Goal: Obtain resource: Obtain resource

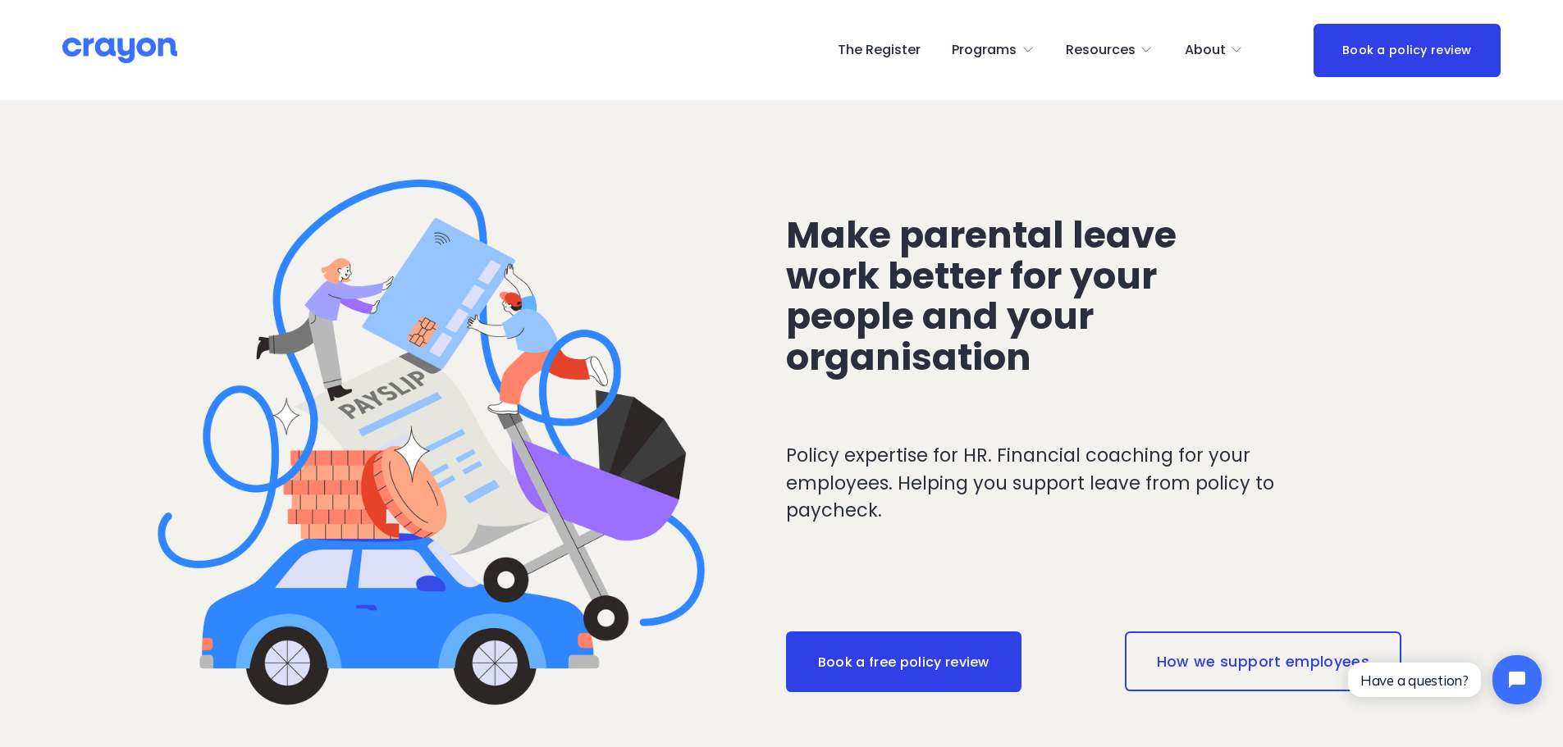
click at [1229, 666] on link "How we support employees" at bounding box center [1263, 661] width 276 height 59
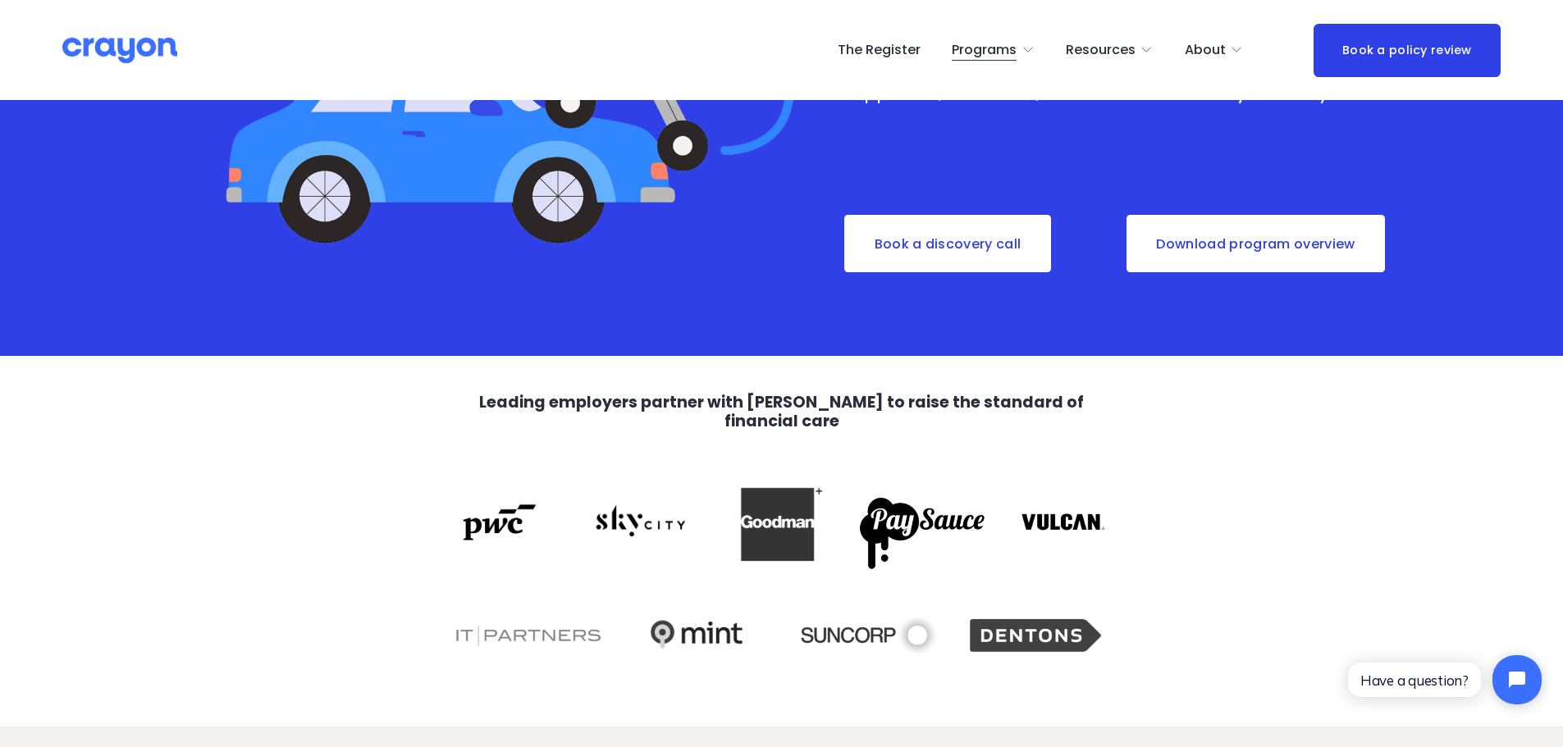
scroll to position [574, 0]
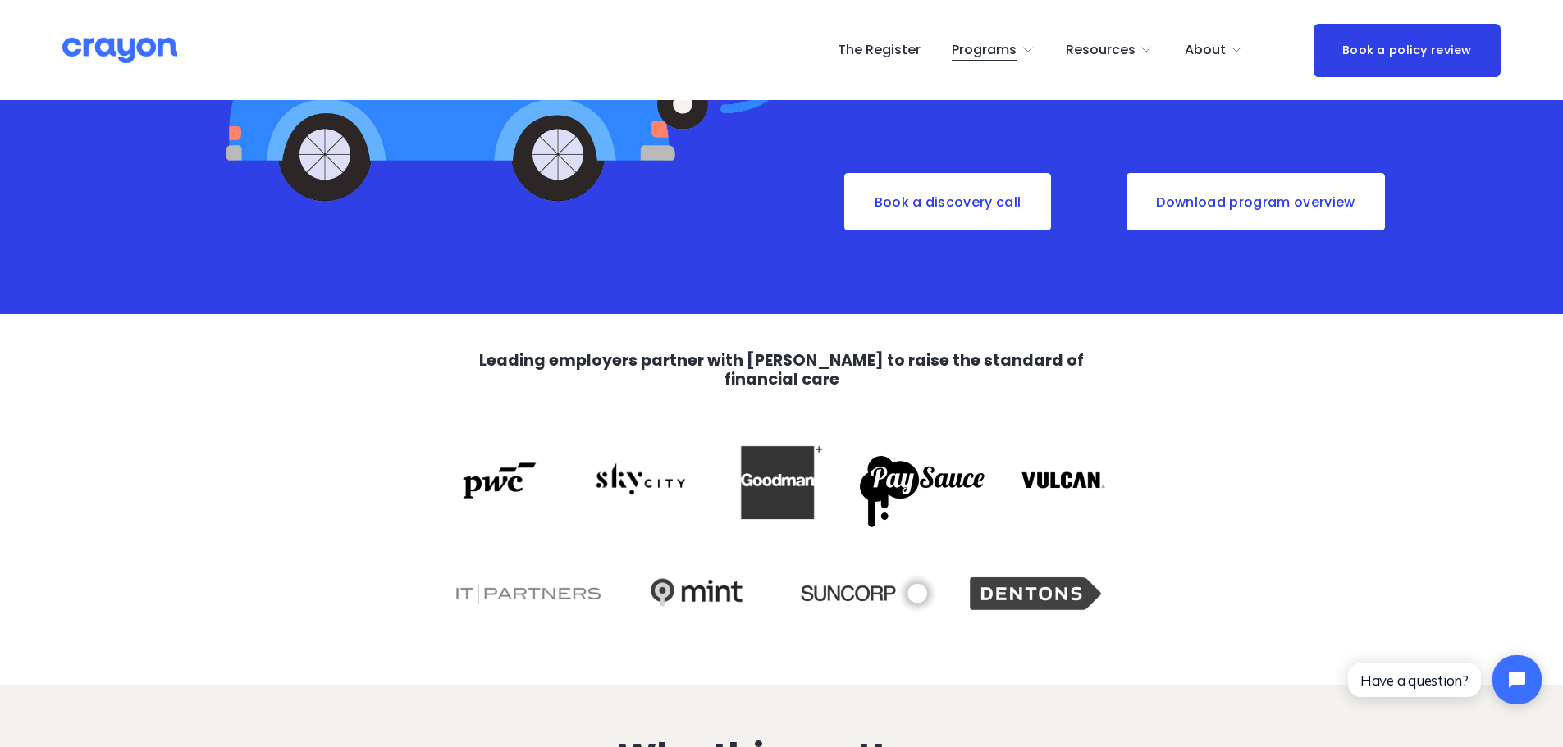
click at [1279, 199] on link "Download program overview" at bounding box center [1256, 201] width 262 height 61
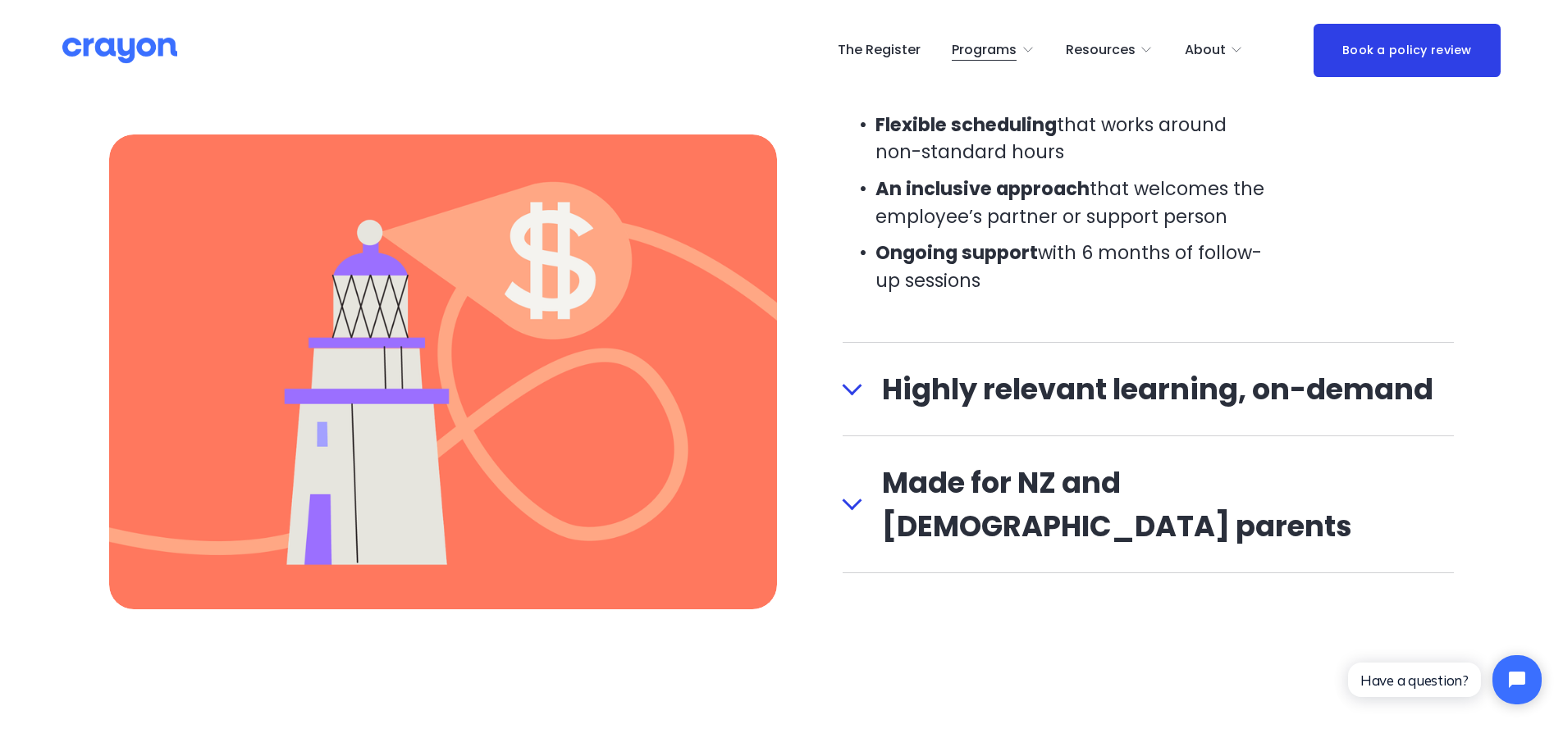
scroll to position [2051, 0]
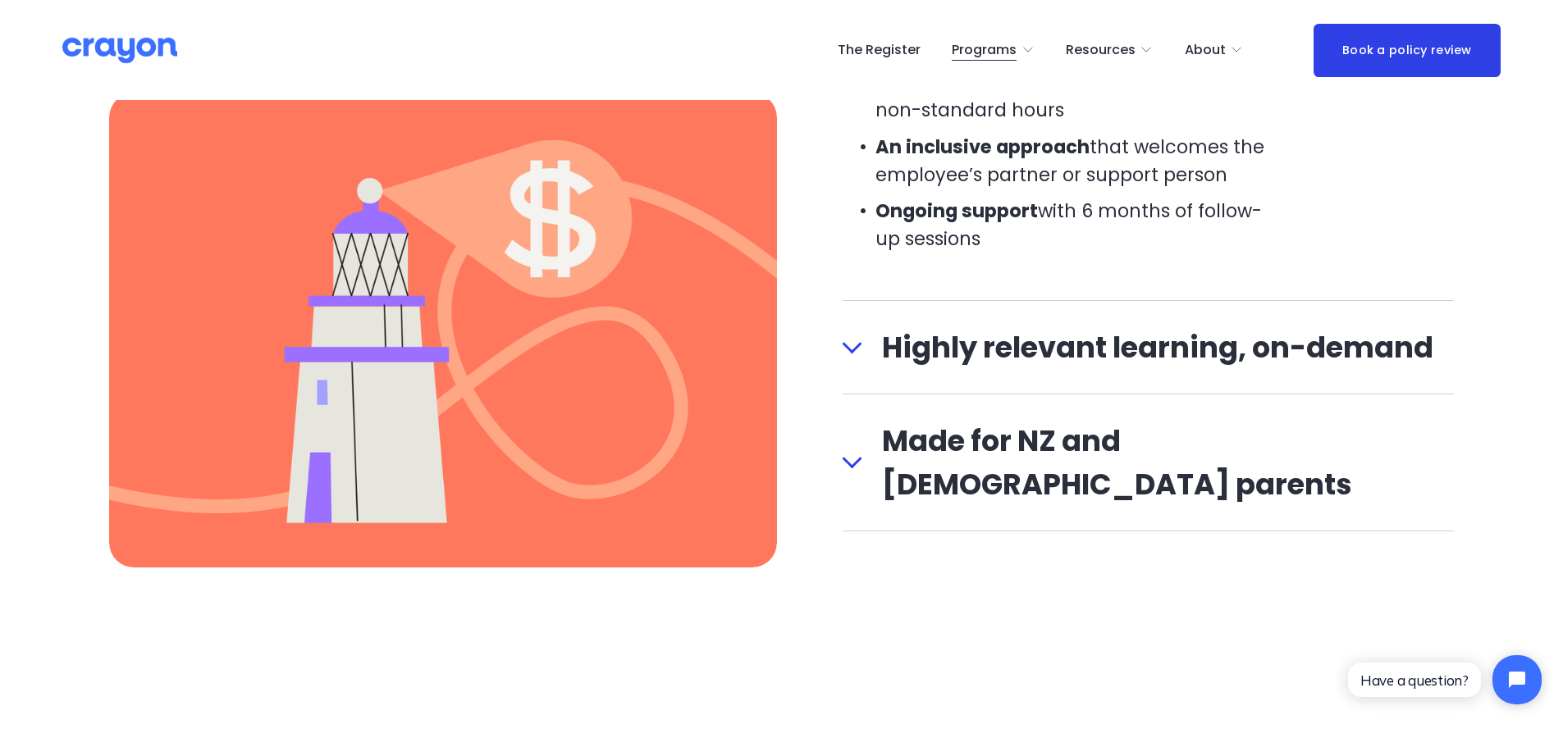
click at [850, 349] on div at bounding box center [852, 344] width 20 height 20
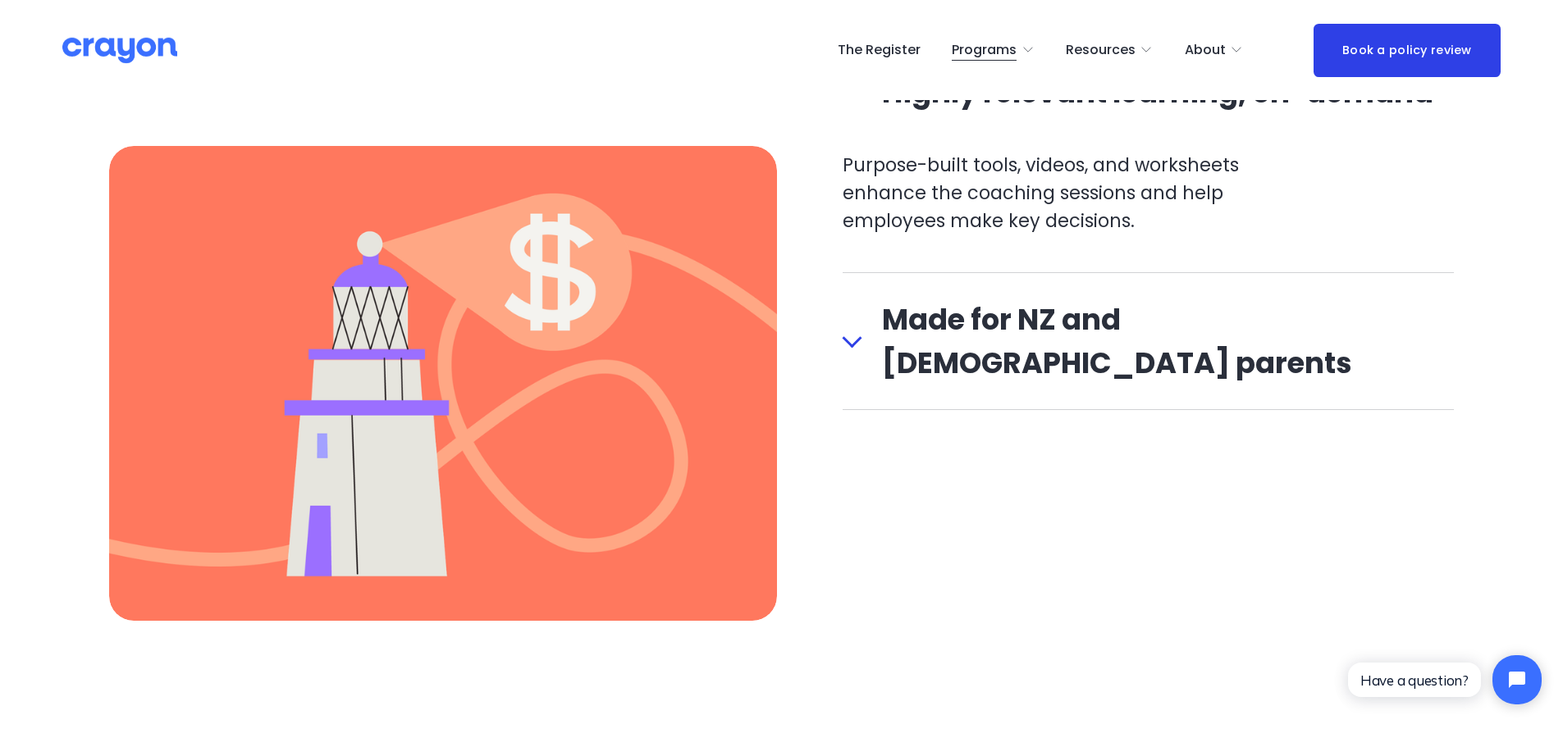
scroll to position [1969, 0]
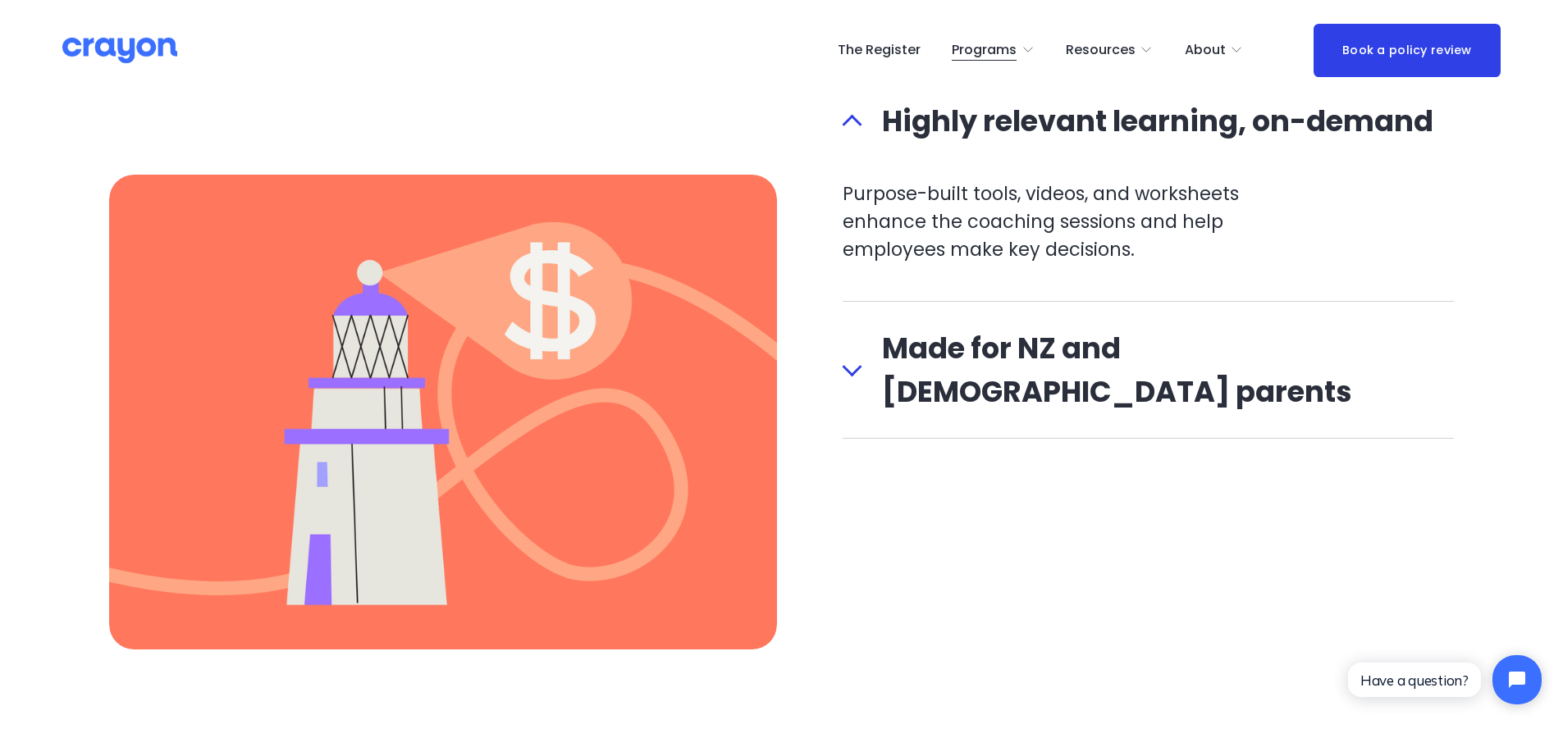
click at [848, 357] on div at bounding box center [852, 367] width 20 height 20
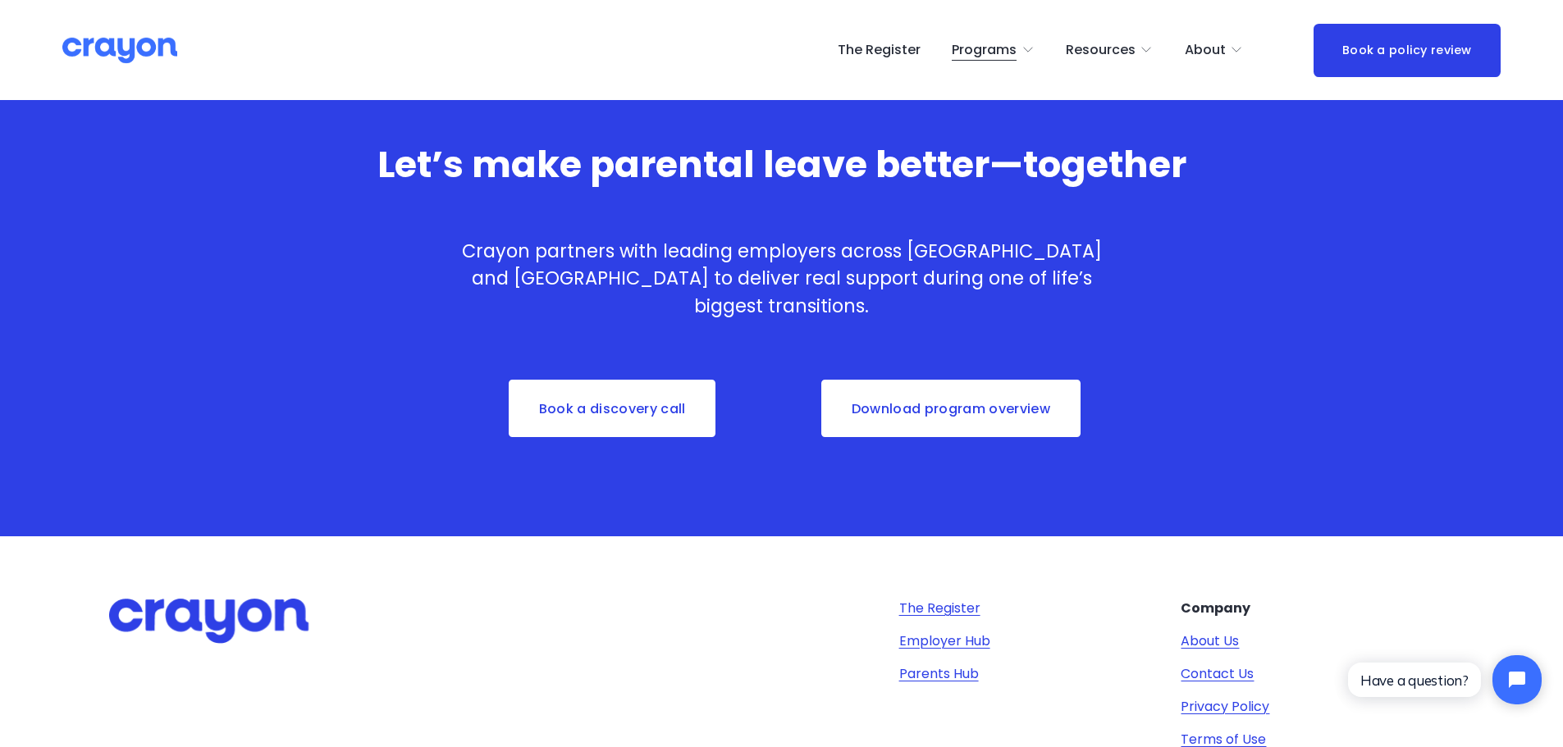
scroll to position [5449, 0]
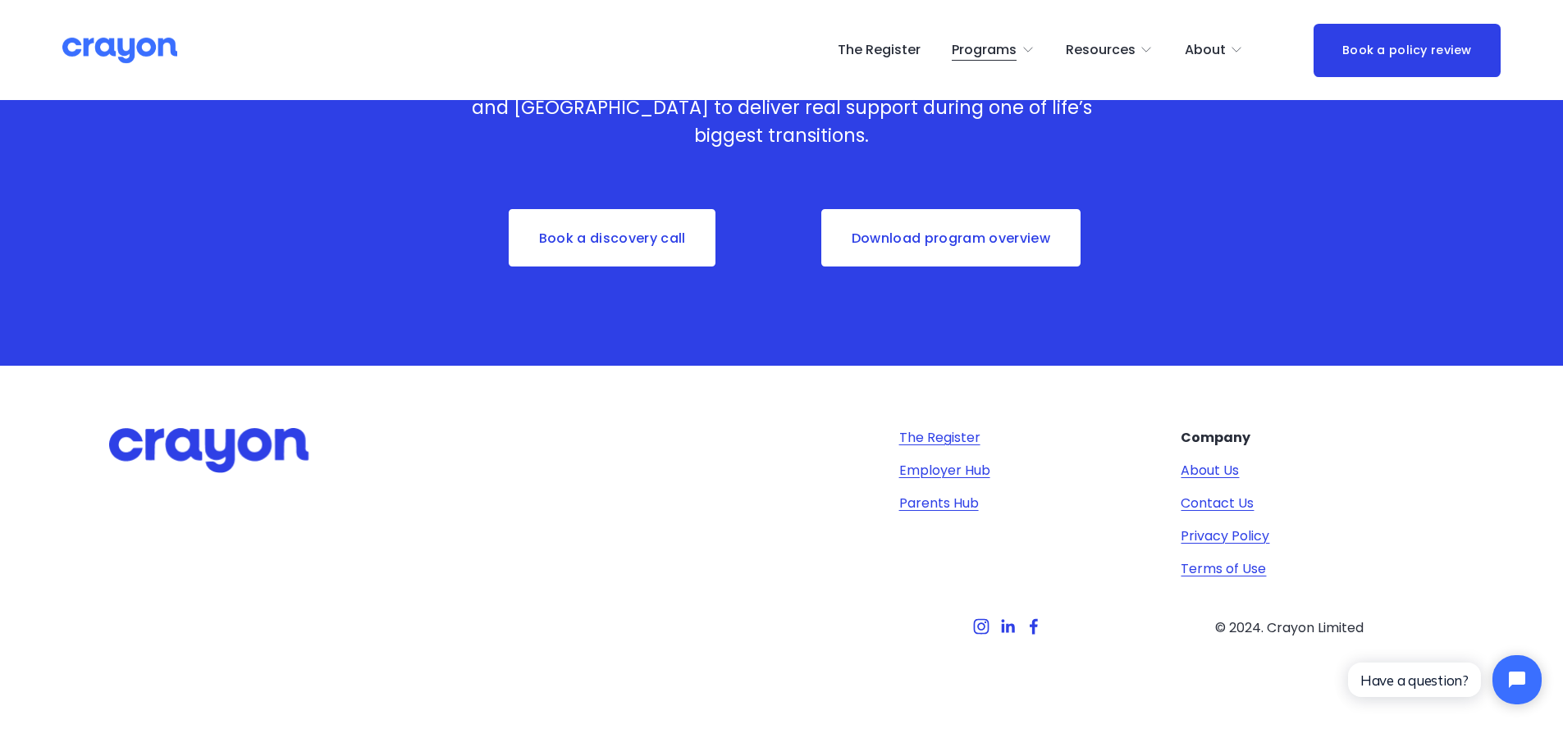
click at [977, 467] on link "Employer Hub" at bounding box center [944, 471] width 91 height 20
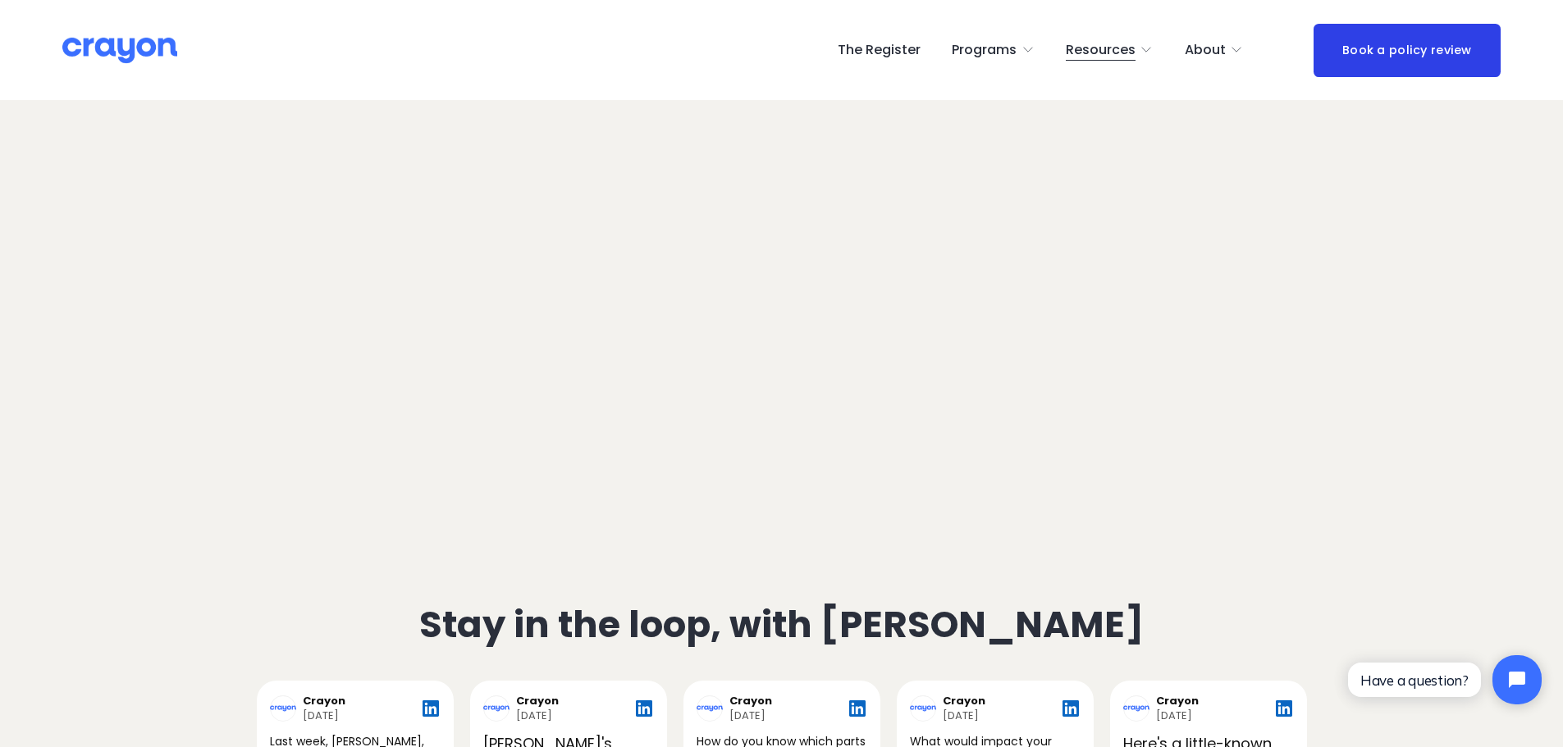
scroll to position [4266, 0]
